Goal: Subscribe to service/newsletter

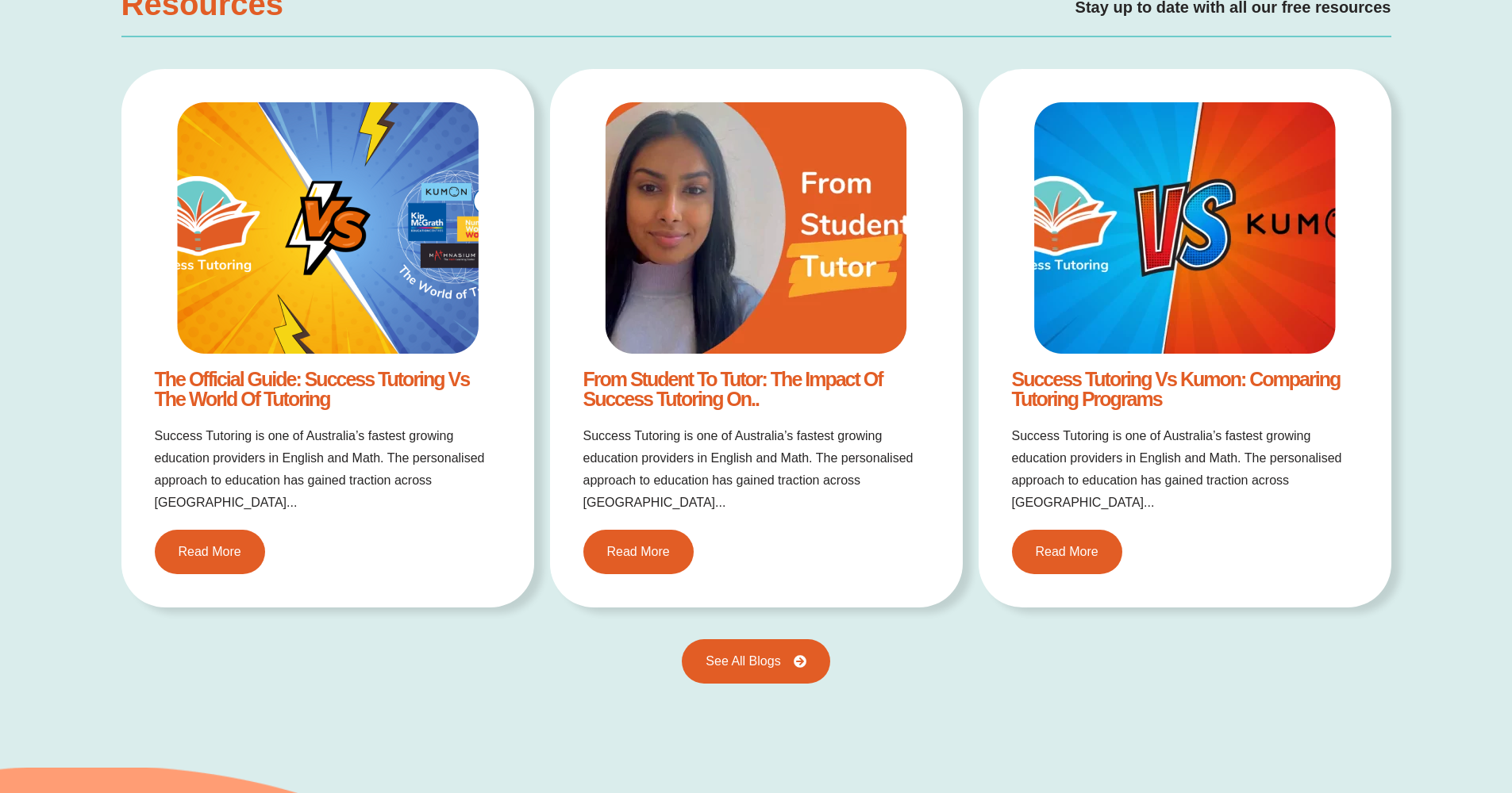
scroll to position [3575, 0]
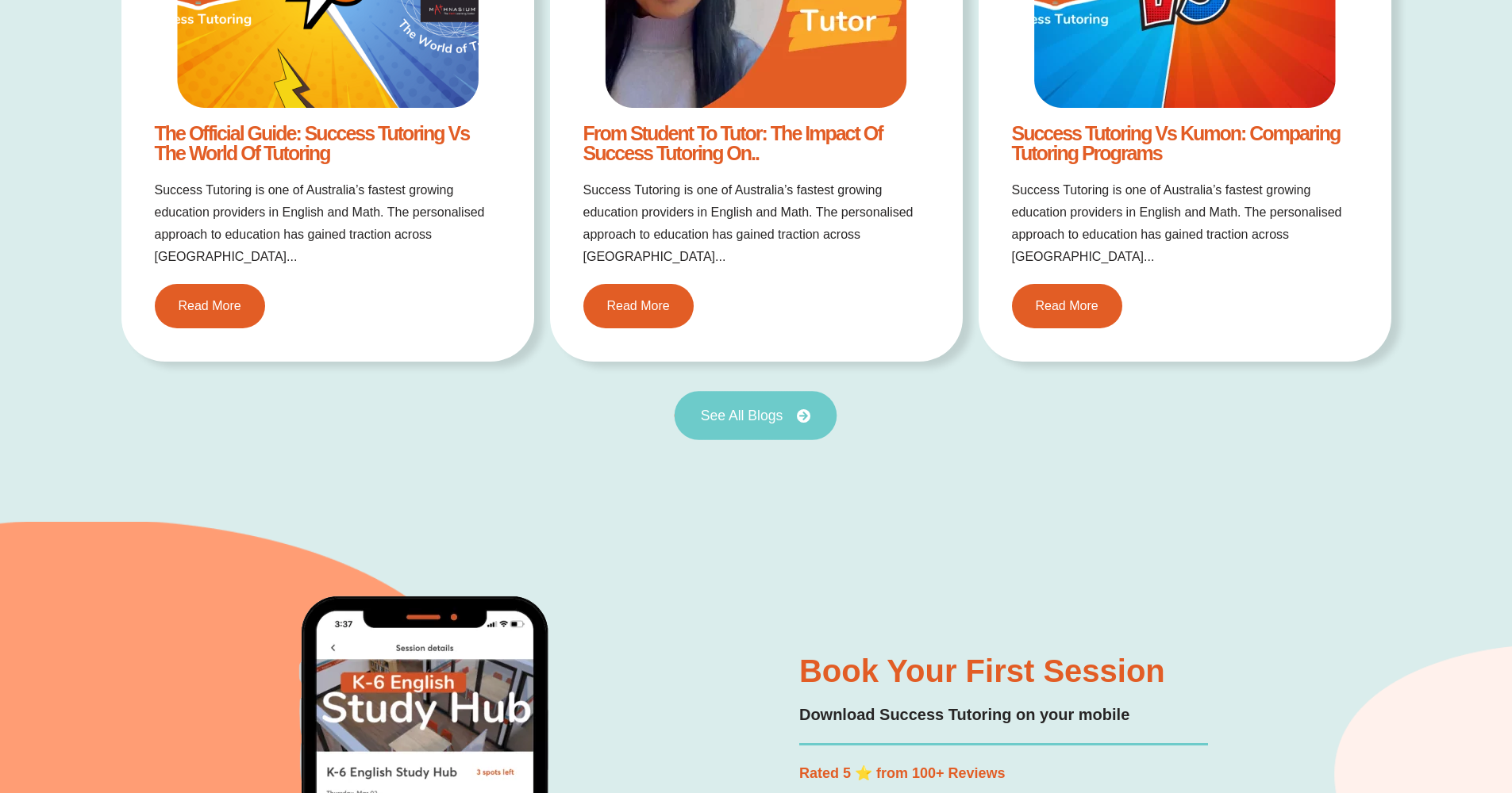
click at [754, 409] on link "See All Blogs" at bounding box center [756, 415] width 162 height 49
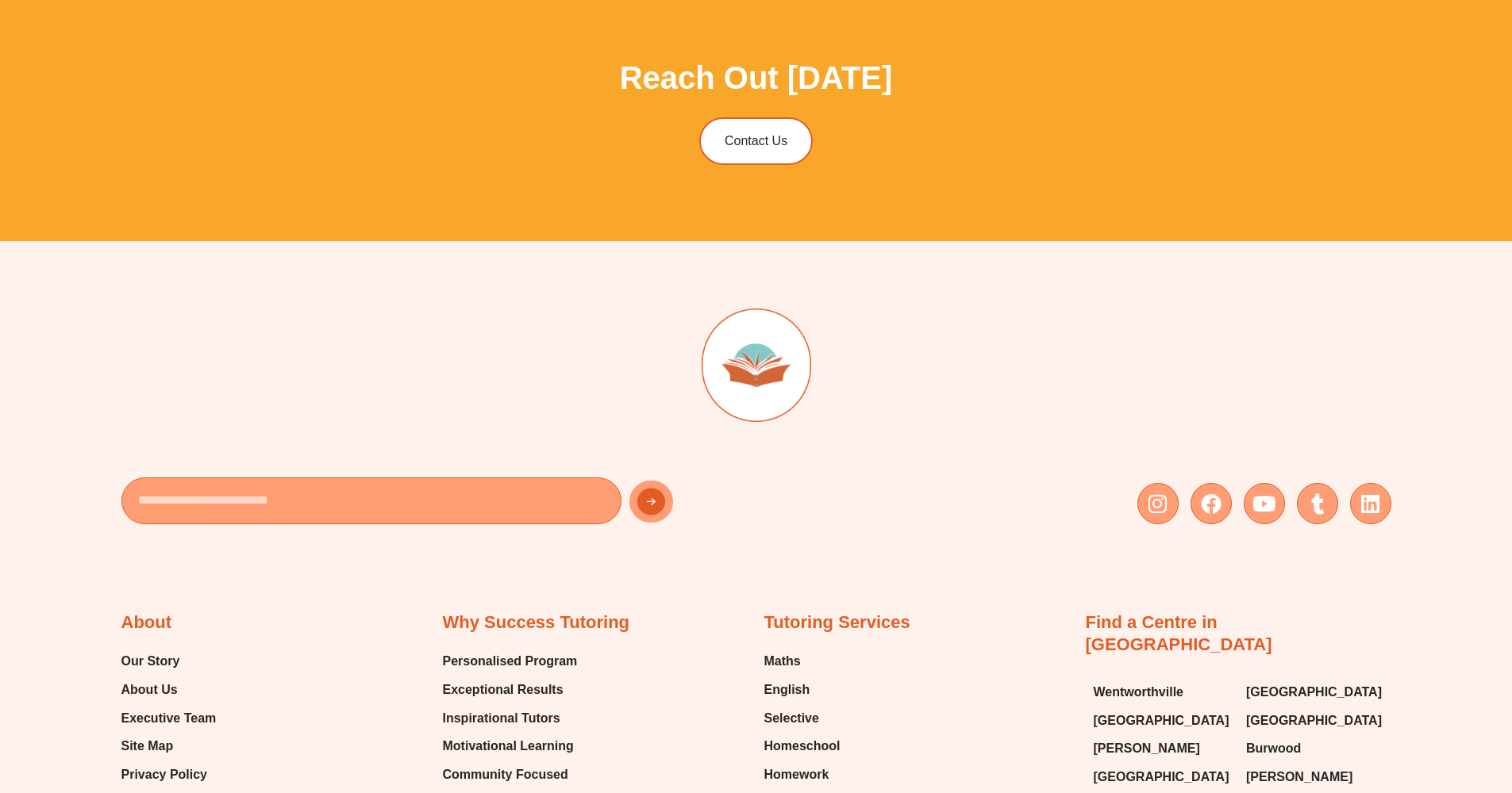
scroll to position [2146, 0]
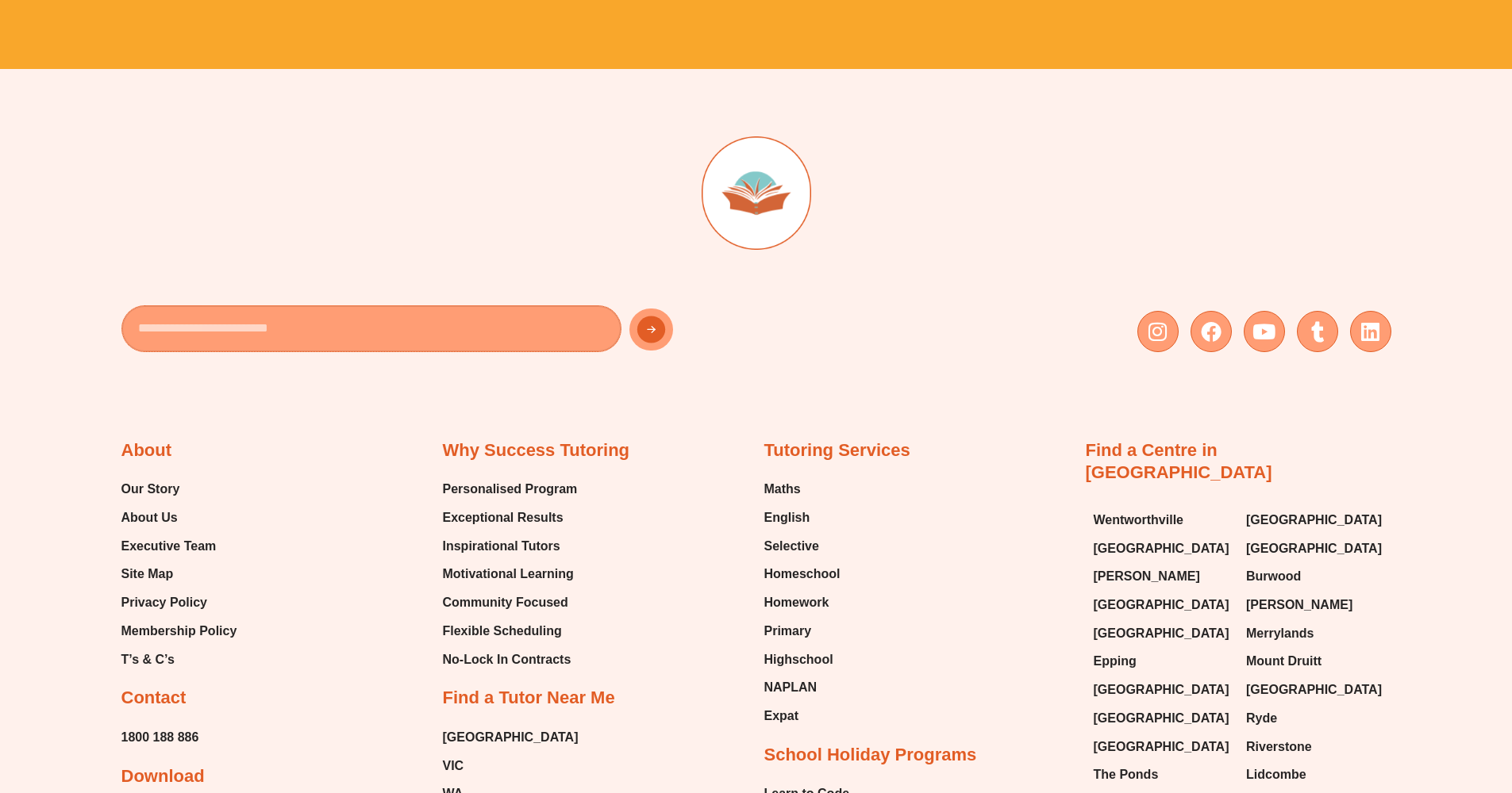
click at [224, 306] on input "Email" at bounding box center [371, 329] width 500 height 47
type input "*****"
click at [651, 308] on button "New Form" at bounding box center [689, 330] width 119 height 44
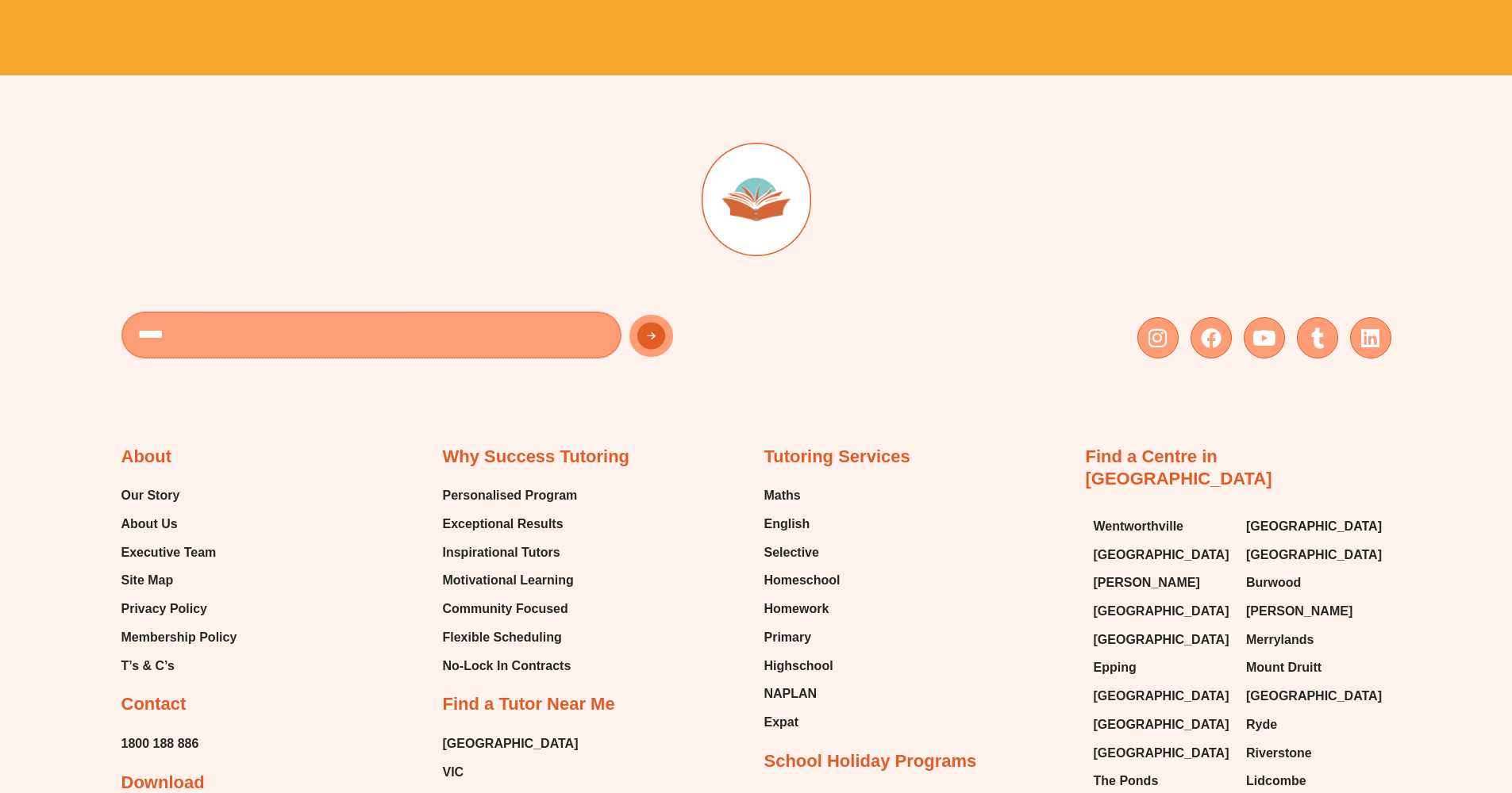
scroll to position [2136, 0]
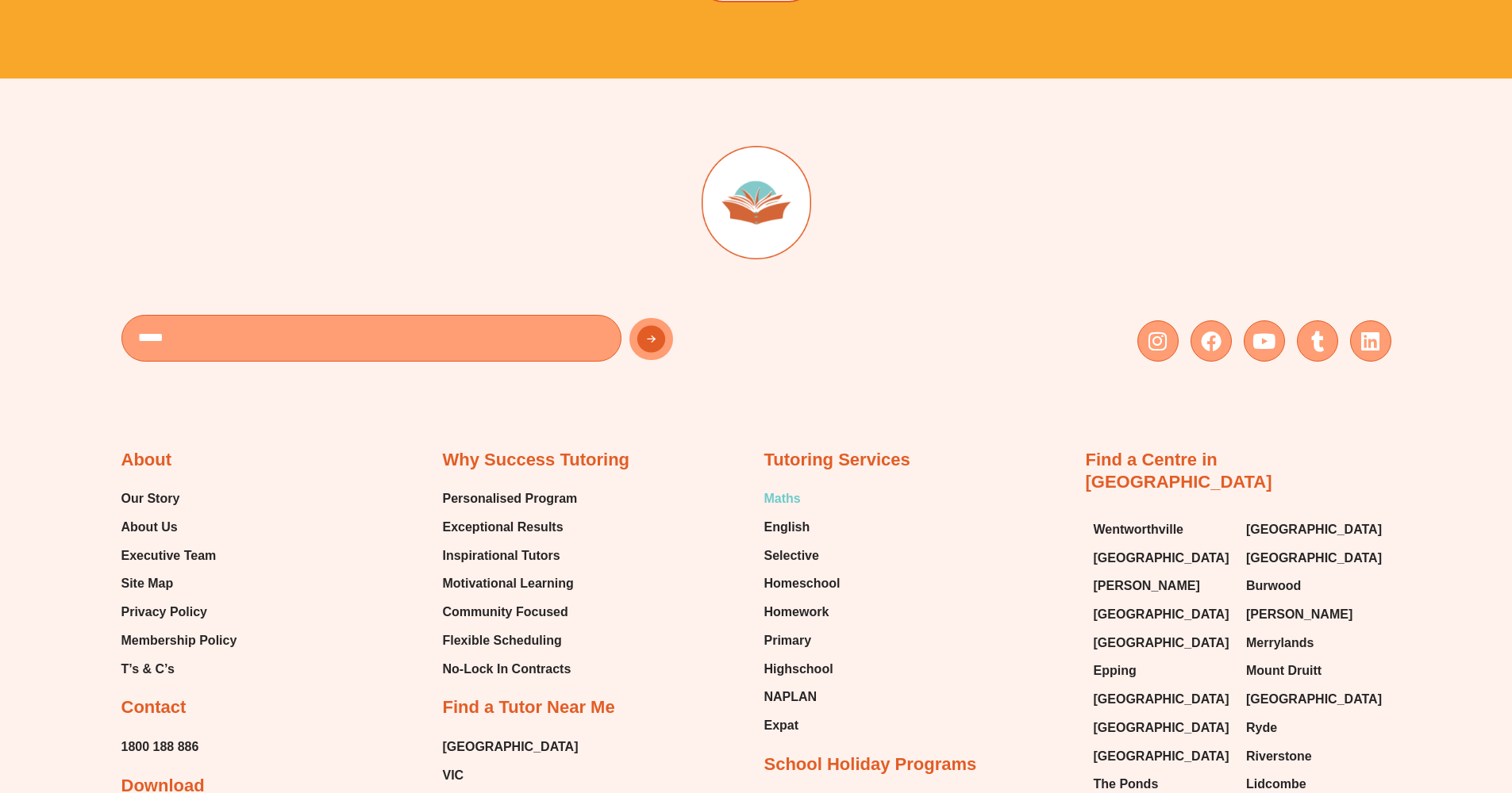
click at [779, 487] on span "Maths" at bounding box center [782, 499] width 37 height 24
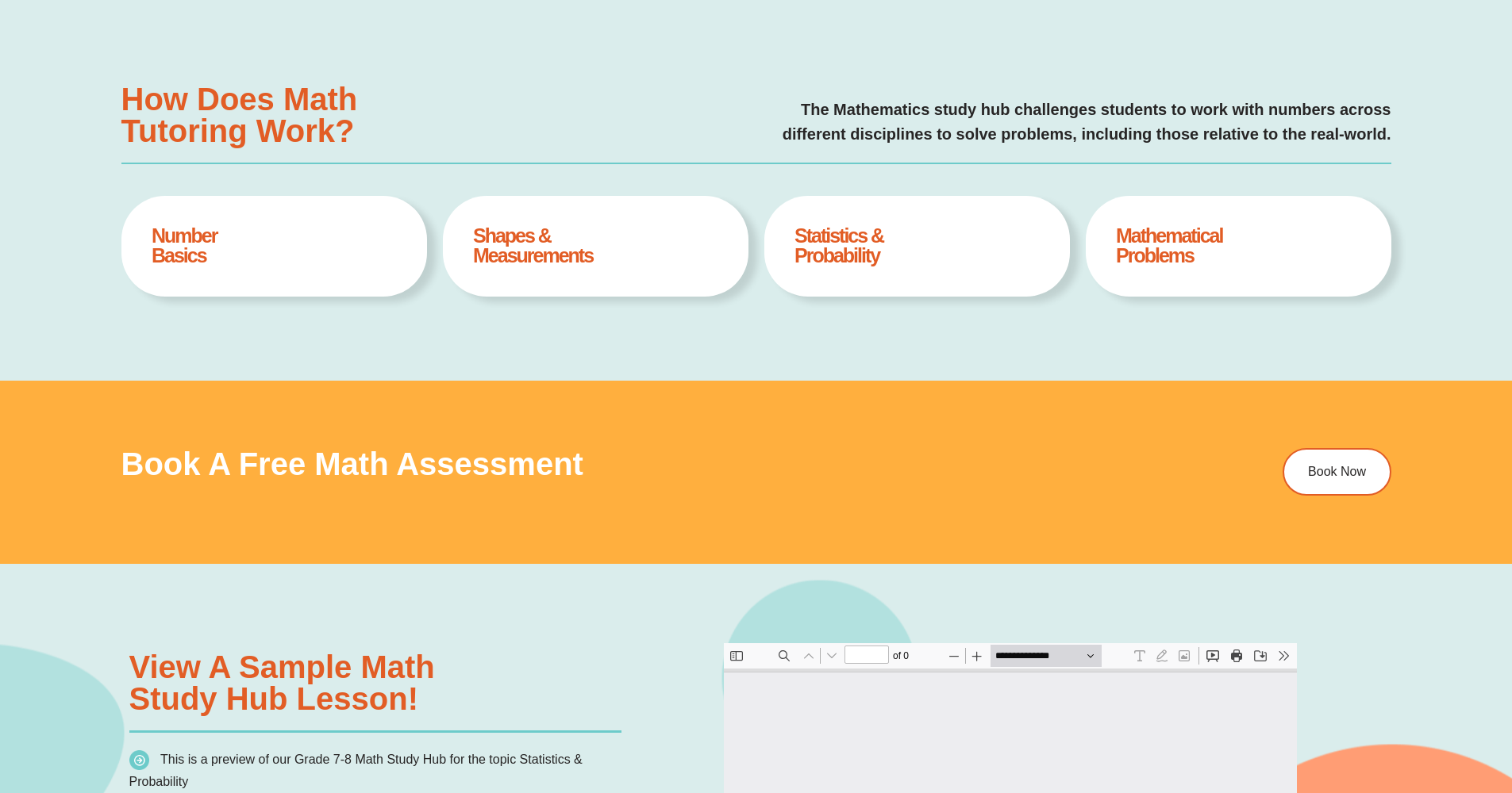
scroll to position [8, 0]
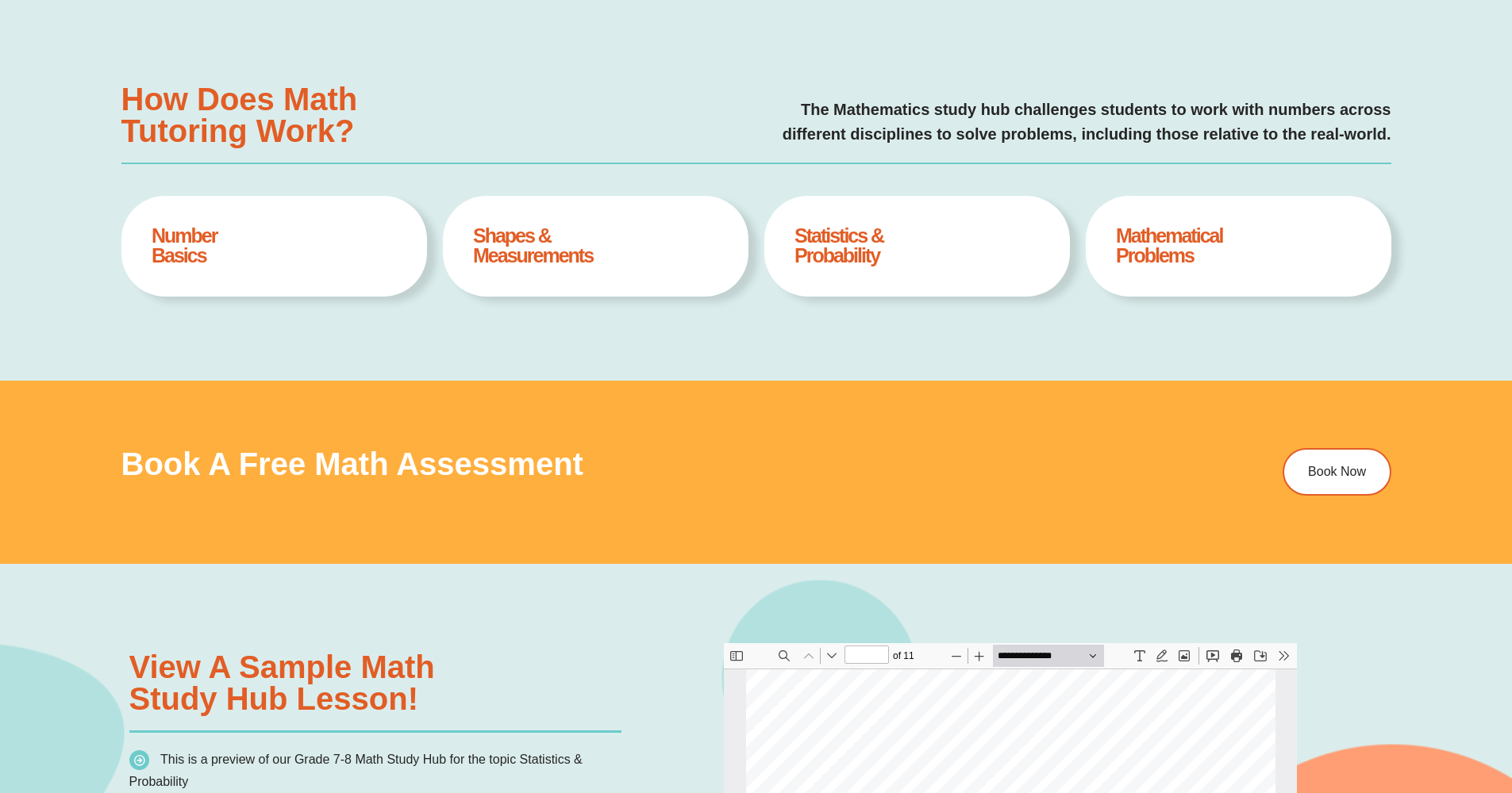
click at [1056, 531] on div "Book a Free Math Assessment Book Now" at bounding box center [756, 472] width 1270 height 184
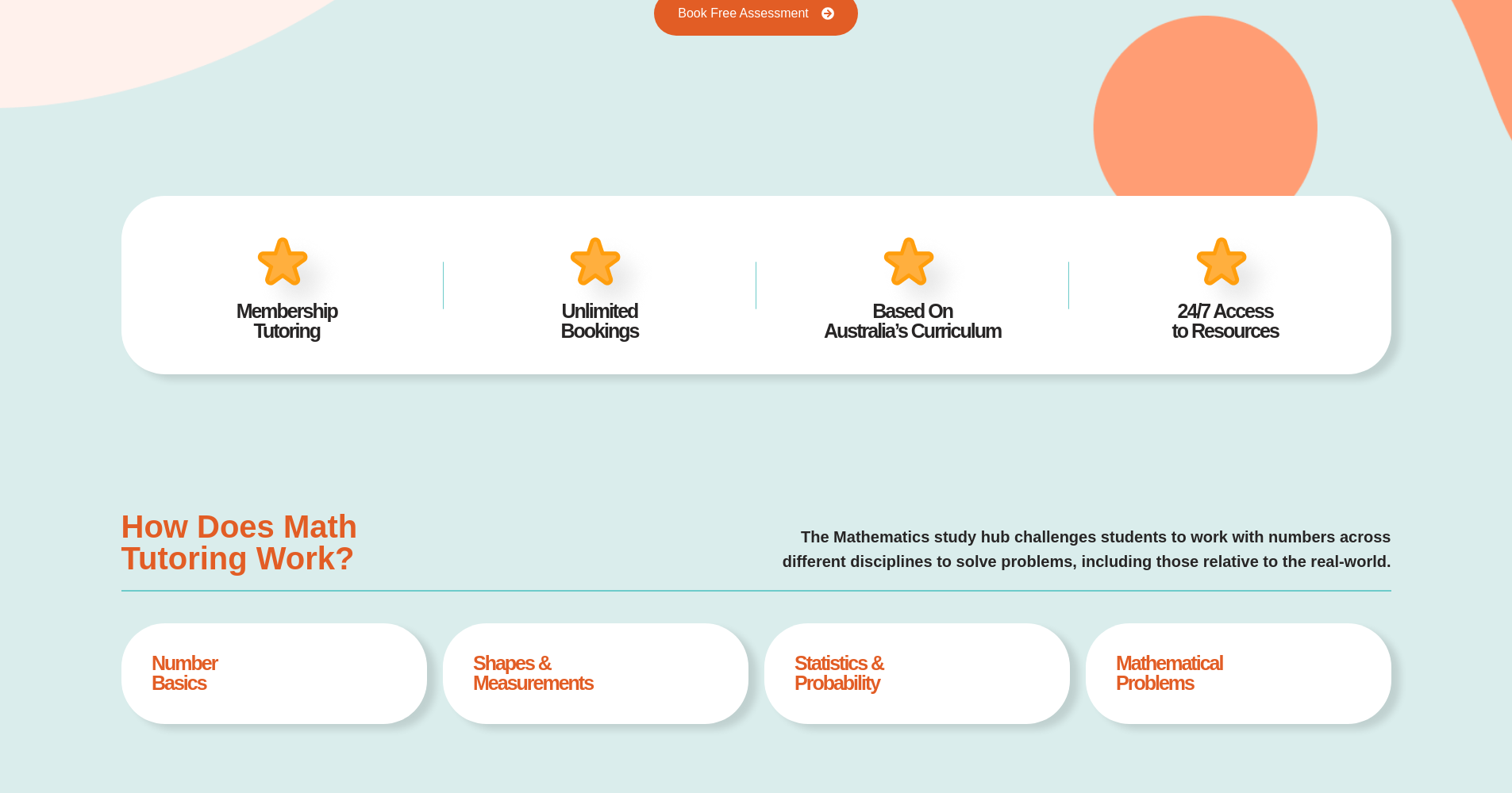
scroll to position [915, 0]
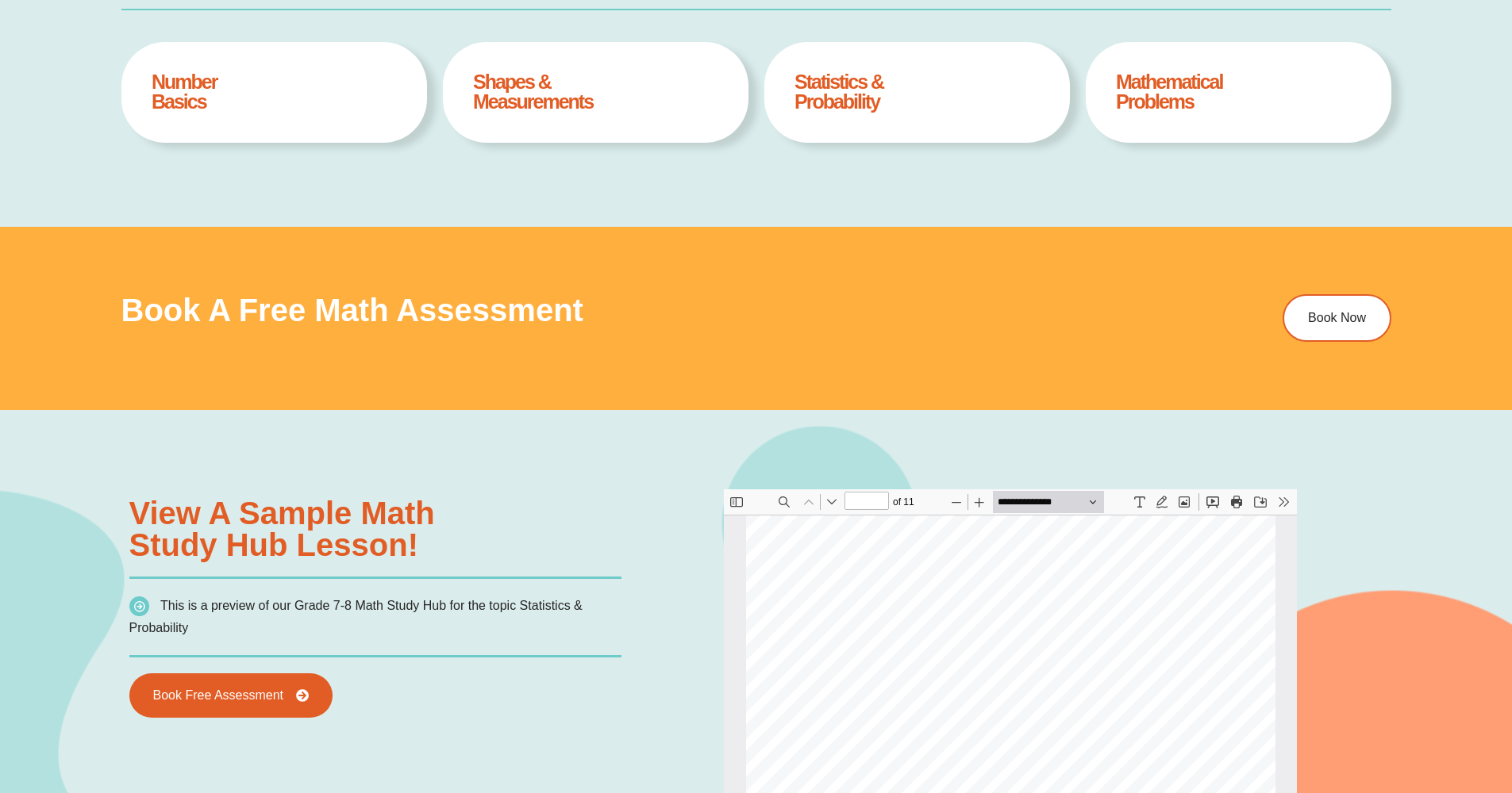
type input "*"
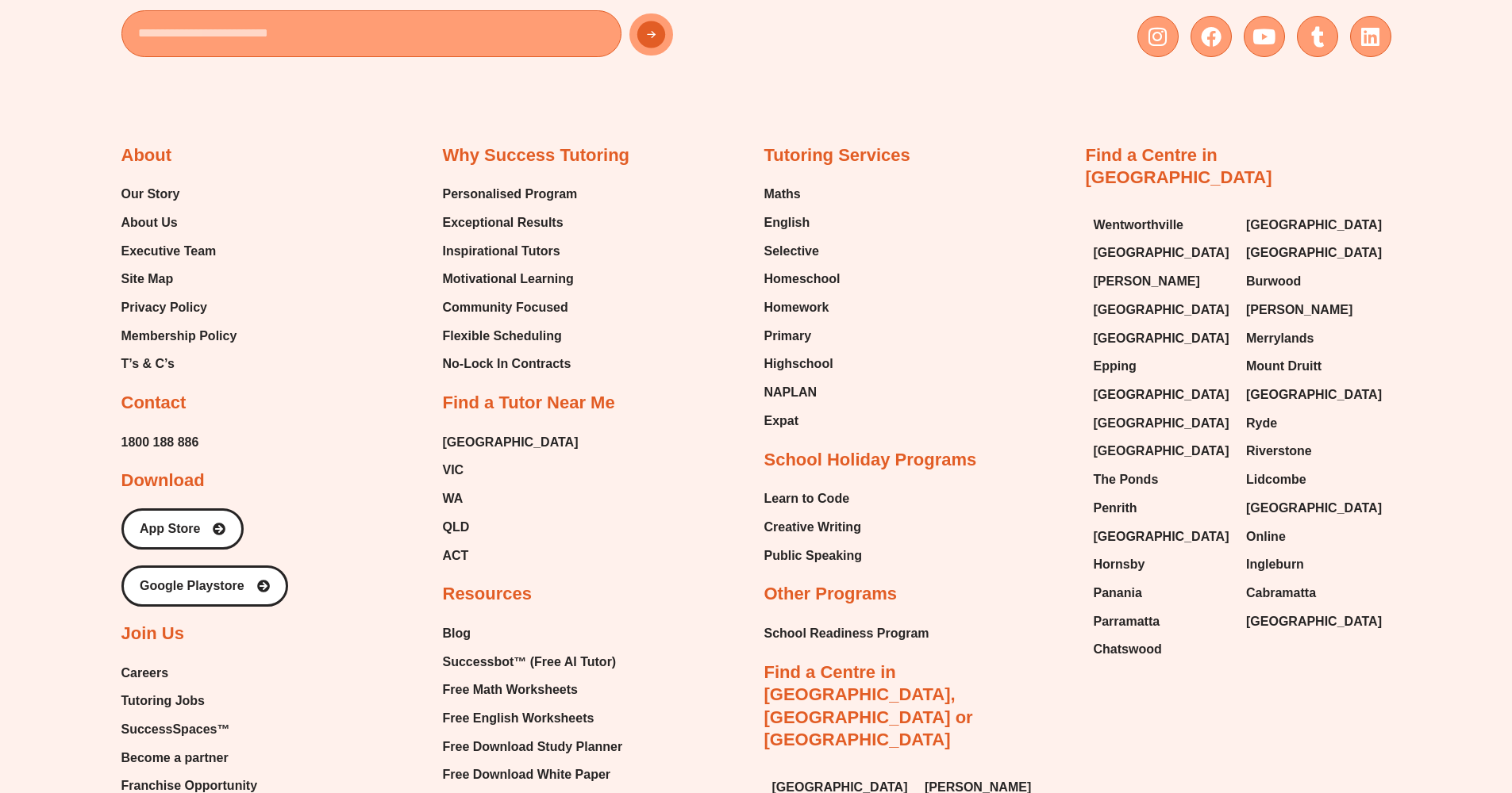
scroll to position [5835, 0]
